Goal: Transaction & Acquisition: Purchase product/service

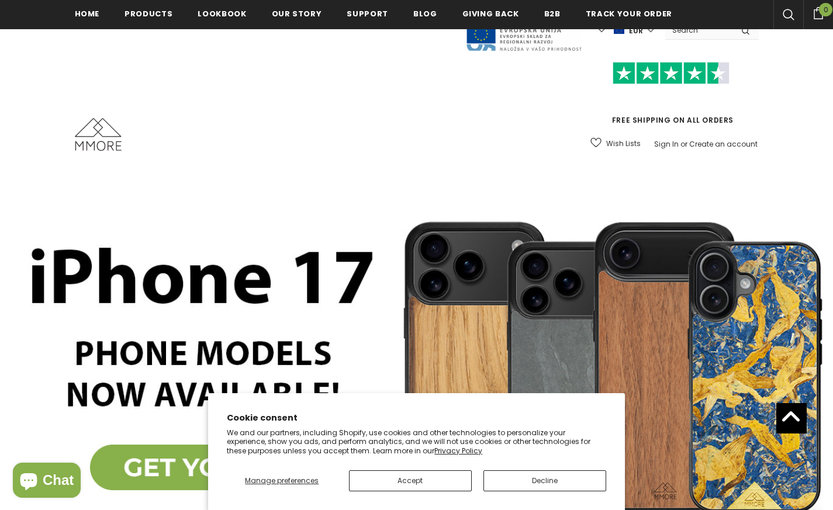
click at [519, 487] on section "Cookie consent We and our partners, including Shopify, use cookies and other te…" at bounding box center [416, 452] width 417 height 117
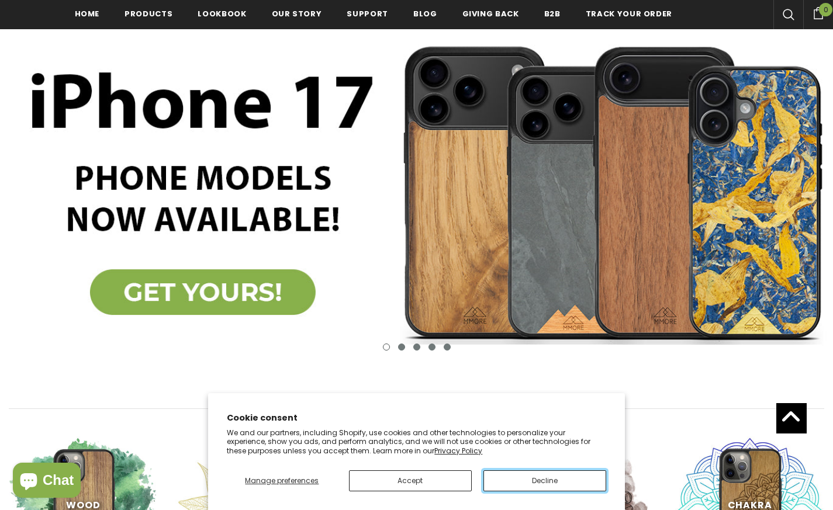
click at [529, 488] on button "Decline" at bounding box center [545, 481] width 123 height 21
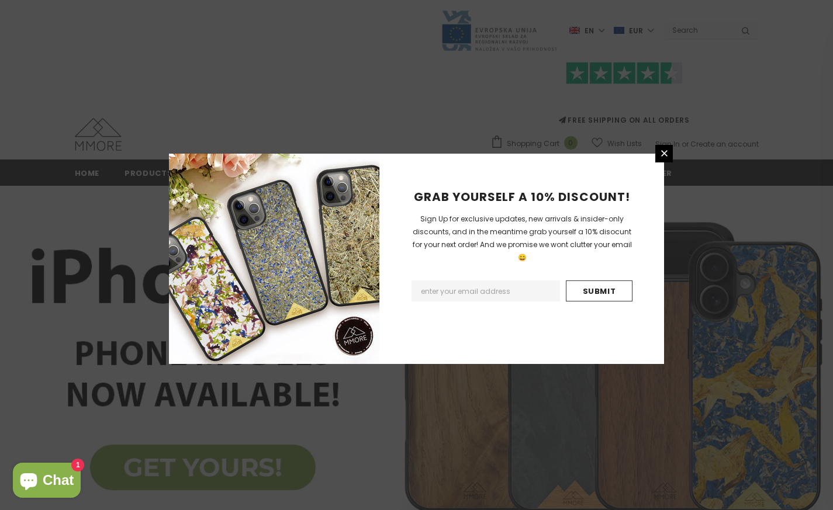
click at [127, 174] on div "GRAB YOURSELF A 10% DISCOUNT! Sign Up for exclusive updates, new arrivals & ins…" at bounding box center [416, 255] width 833 height 510
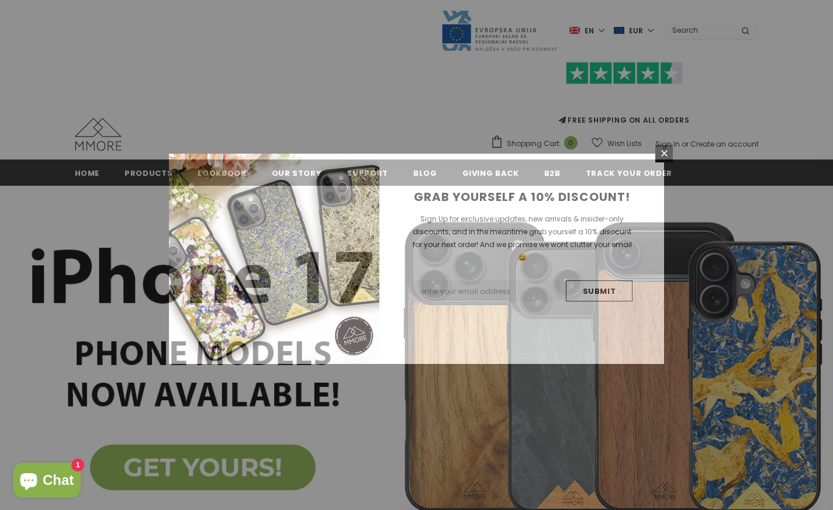
click at [139, 168] on div "GRAB YOURSELF A 10% DISCOUNT! Sign Up for exclusive updates, new arrivals & ins…" at bounding box center [416, 255] width 833 height 510
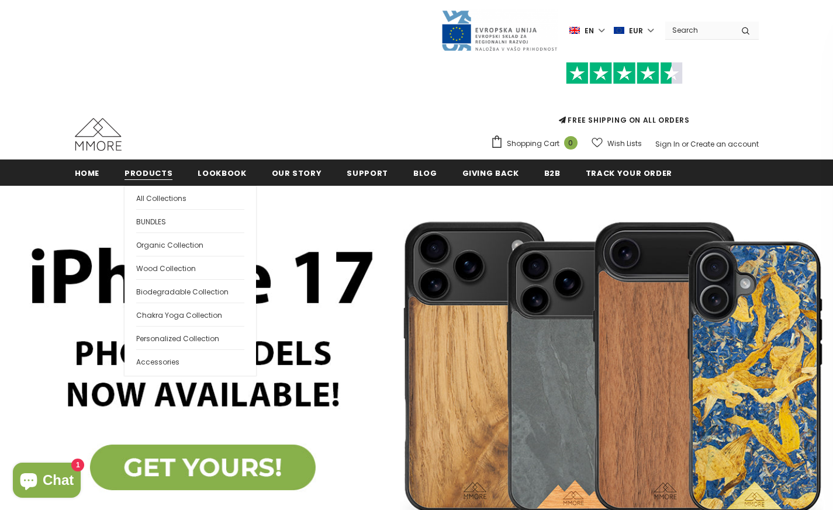
click at [147, 172] on span "Products" at bounding box center [149, 173] width 48 height 11
